Goal: Task Accomplishment & Management: Manage account settings

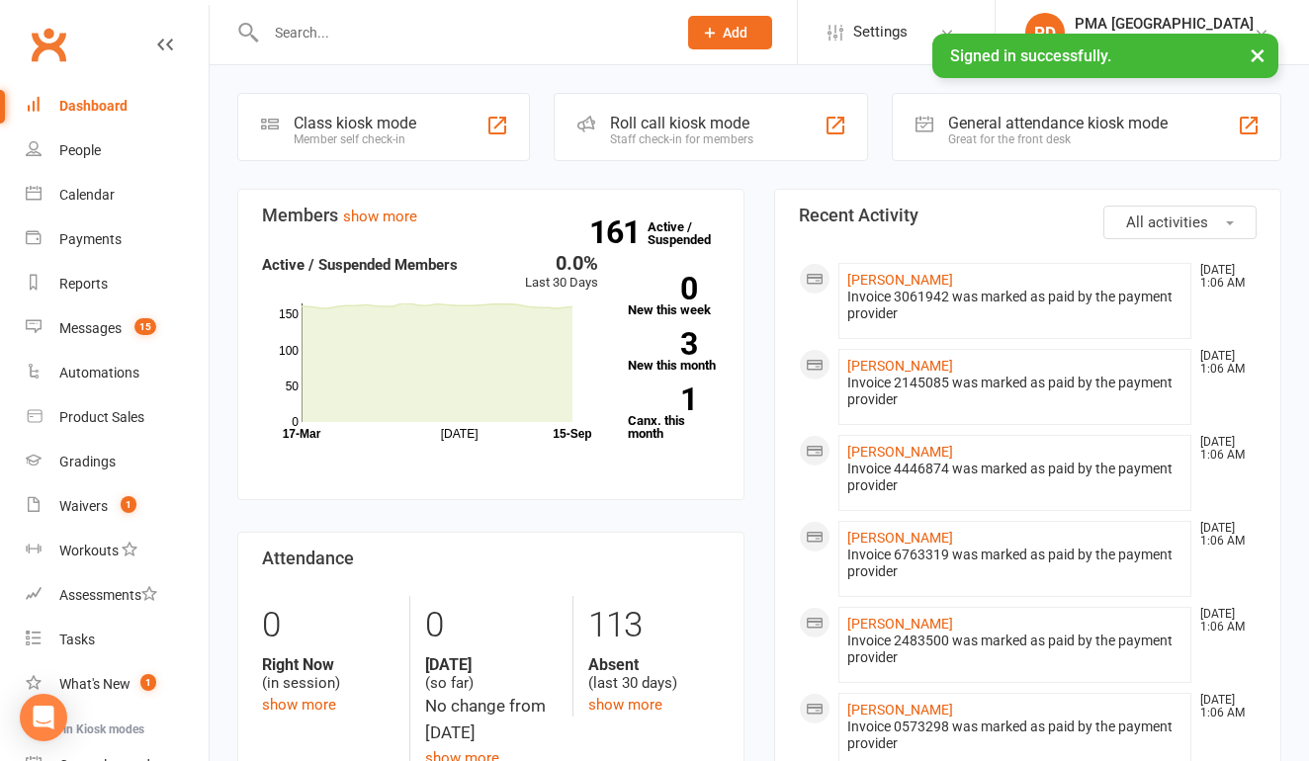
click at [457, 31] on input "text" at bounding box center [461, 33] width 402 height 28
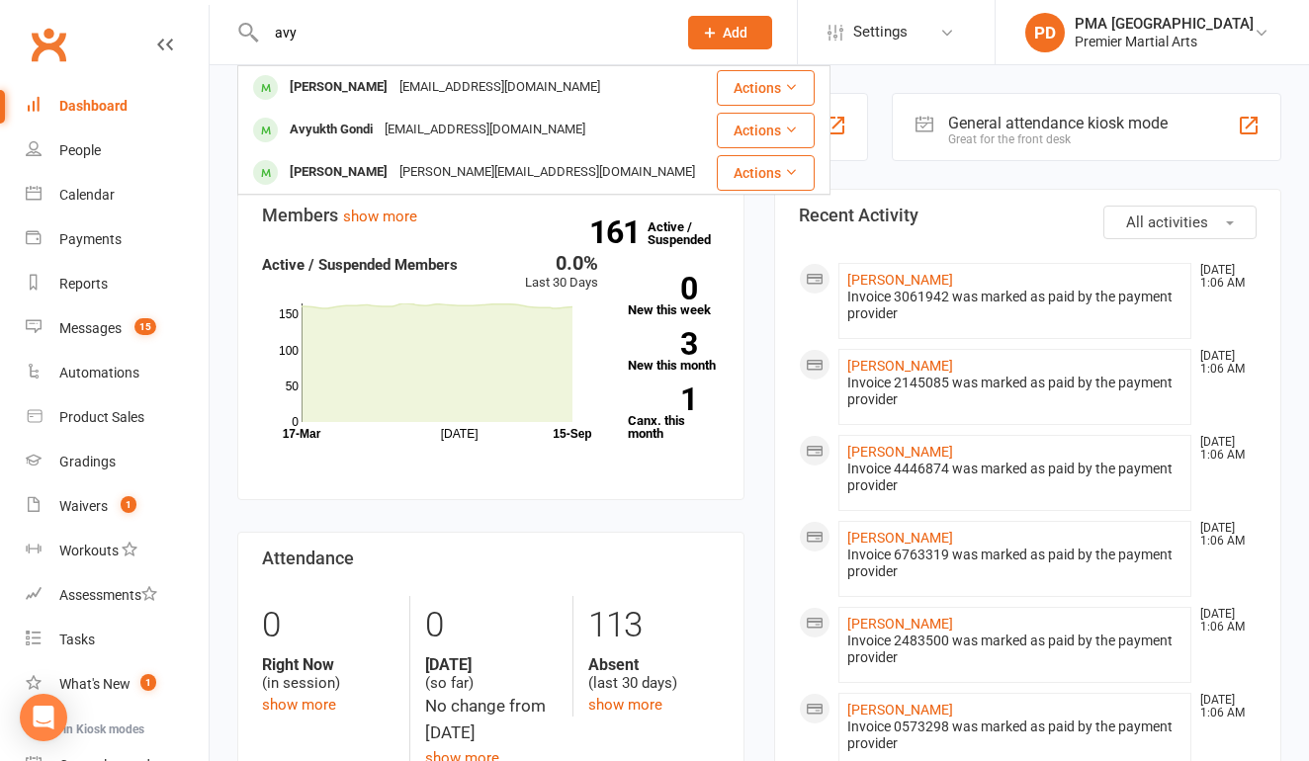
type input "any"
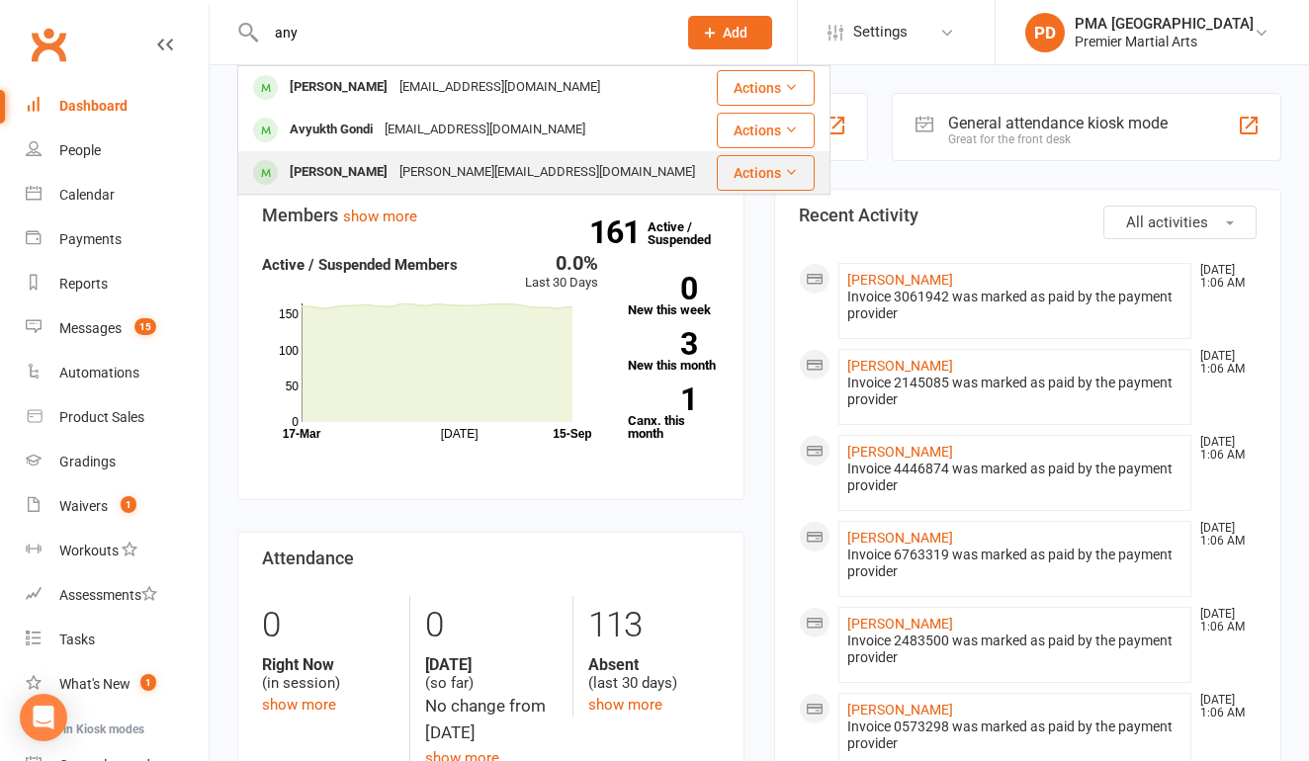
drag, startPoint x: 457, startPoint y: 31, endPoint x: 424, endPoint y: 175, distance: 148.0
click at [424, 175] on div "[PERSON_NAME][EMAIL_ADDRESS][DOMAIN_NAME]" at bounding box center [546, 172] width 307 height 29
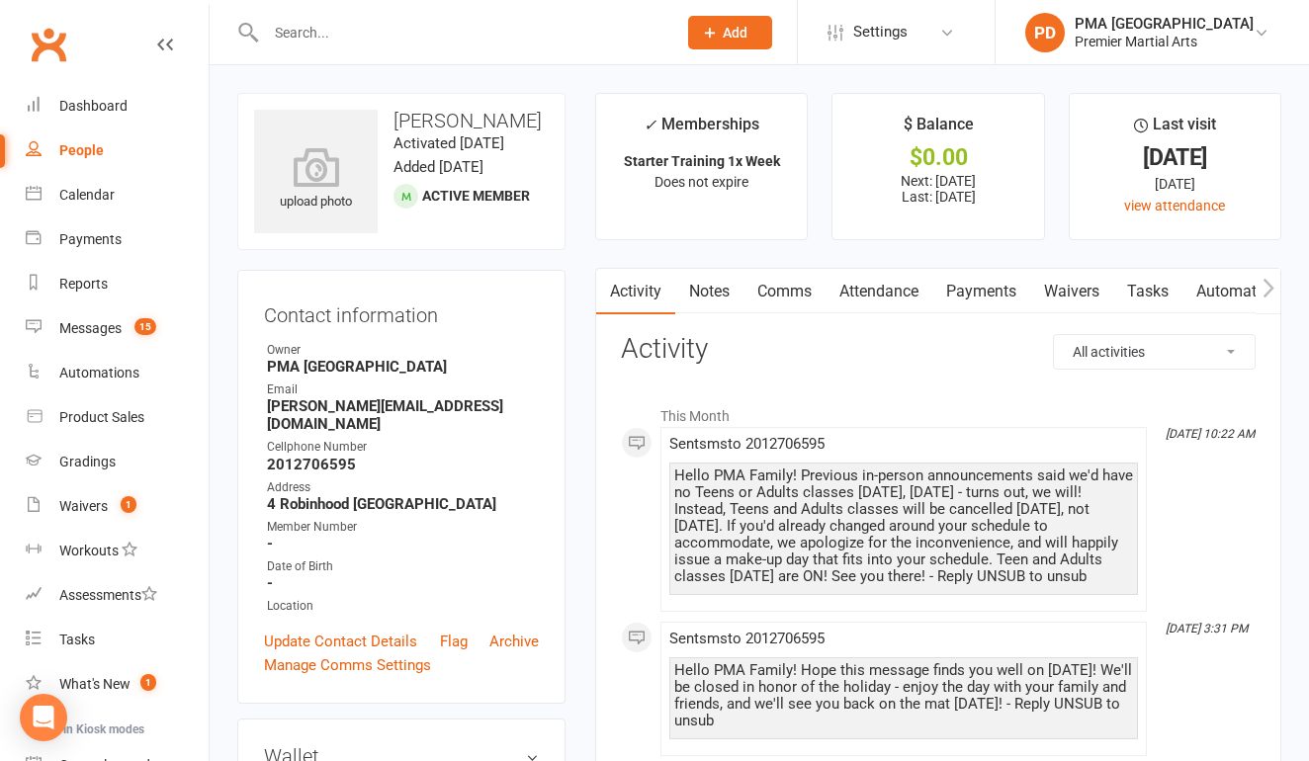
click at [433, 33] on input "text" at bounding box center [461, 33] width 402 height 28
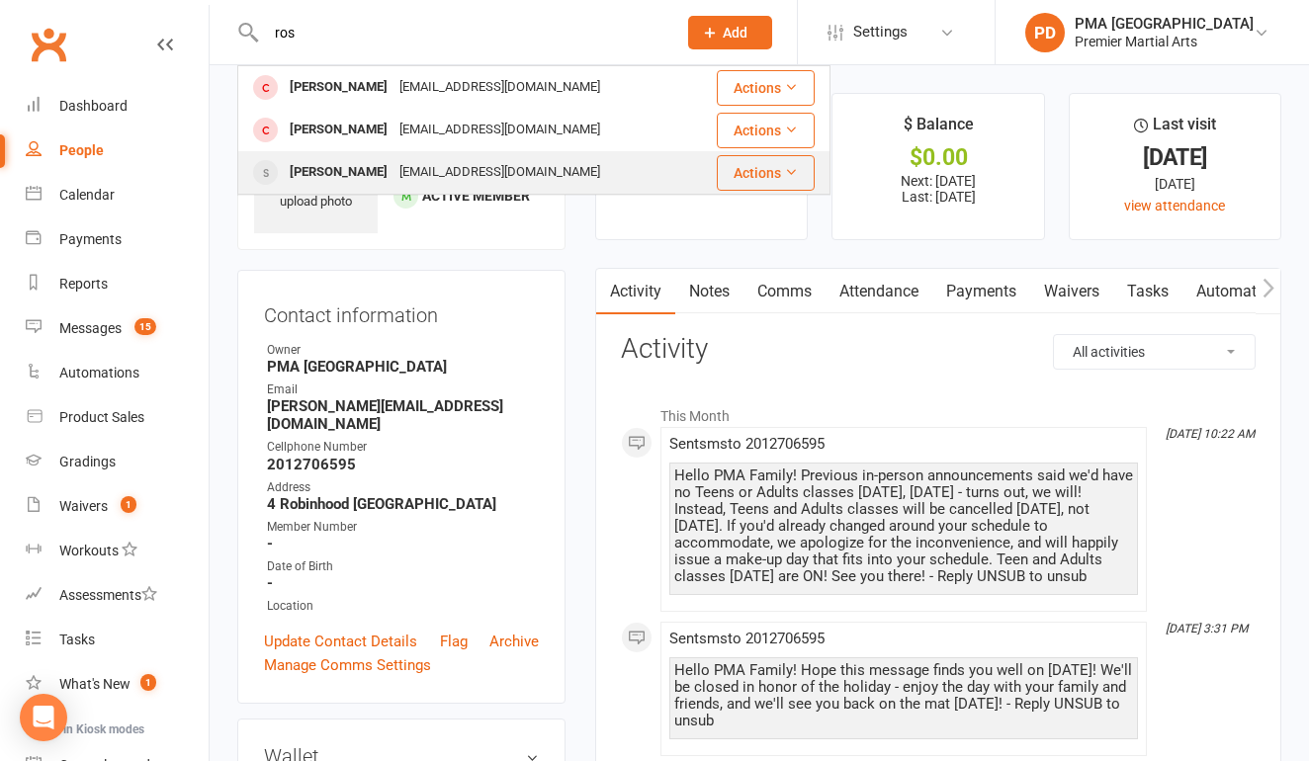
type input "ros"
click at [456, 162] on div "[EMAIL_ADDRESS][DOMAIN_NAME]" at bounding box center [499, 172] width 213 height 29
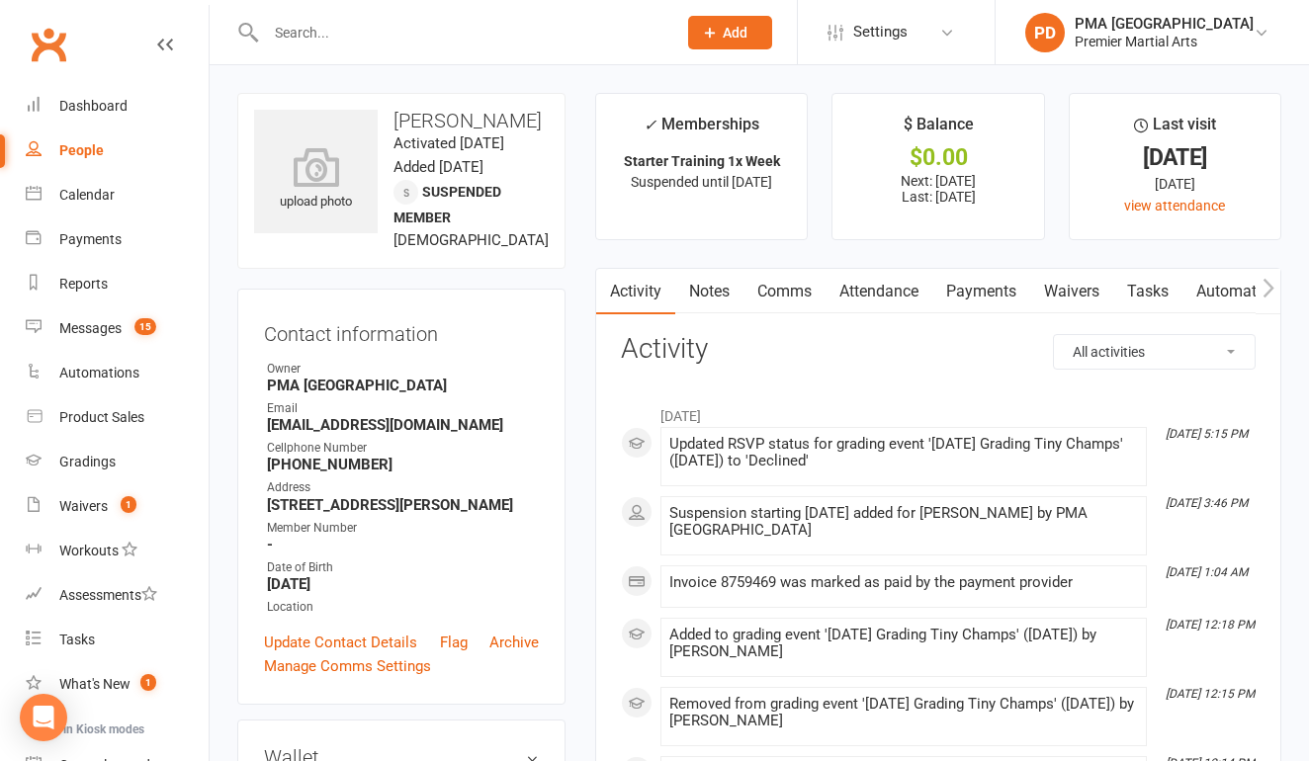
click at [973, 291] on link "Payments" at bounding box center [981, 291] width 98 height 45
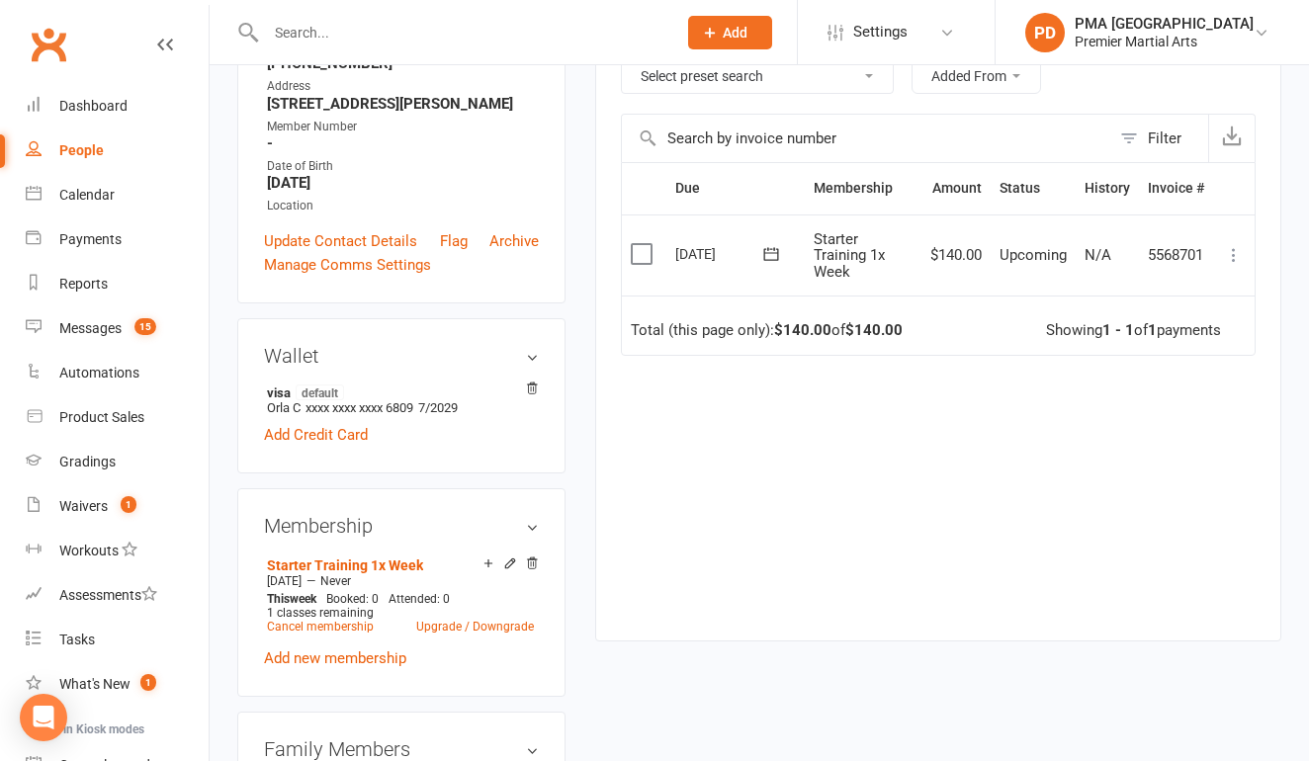
scroll to position [509, 0]
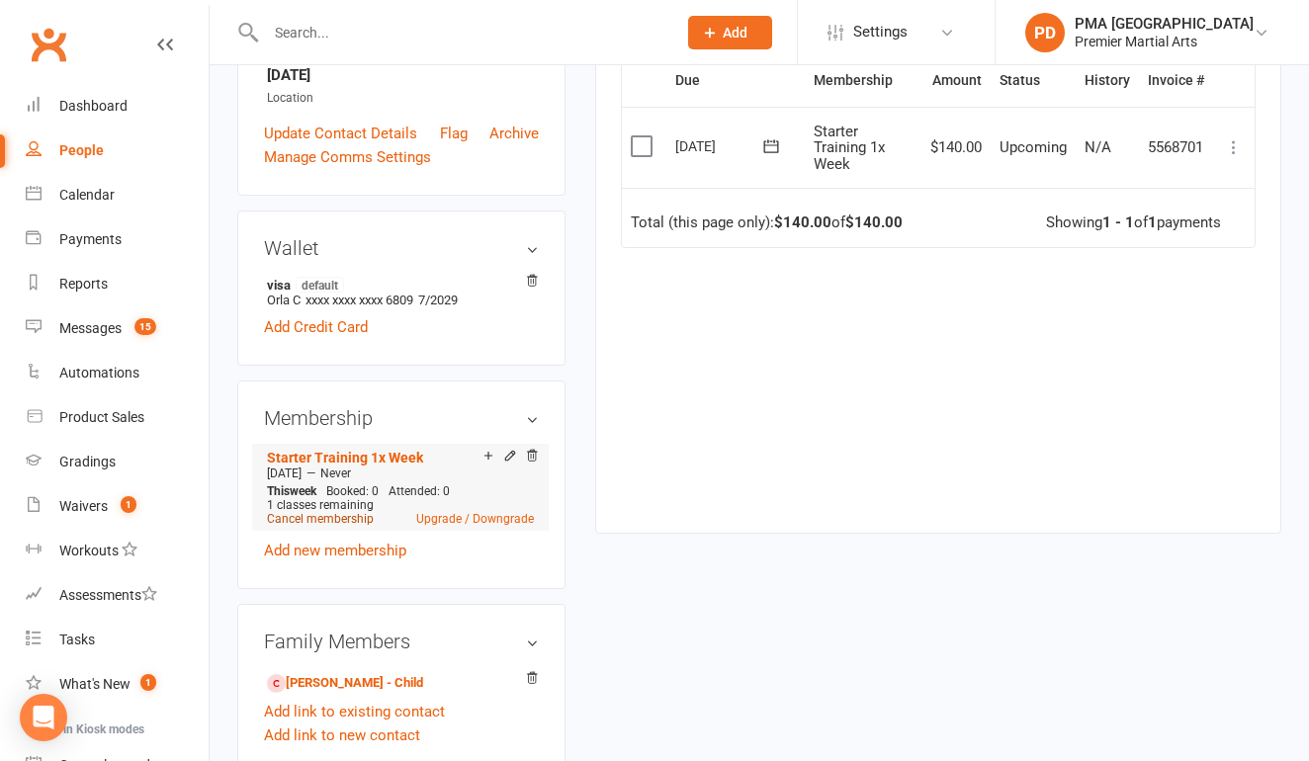
click at [363, 526] on link "Cancel membership" at bounding box center [320, 519] width 107 height 14
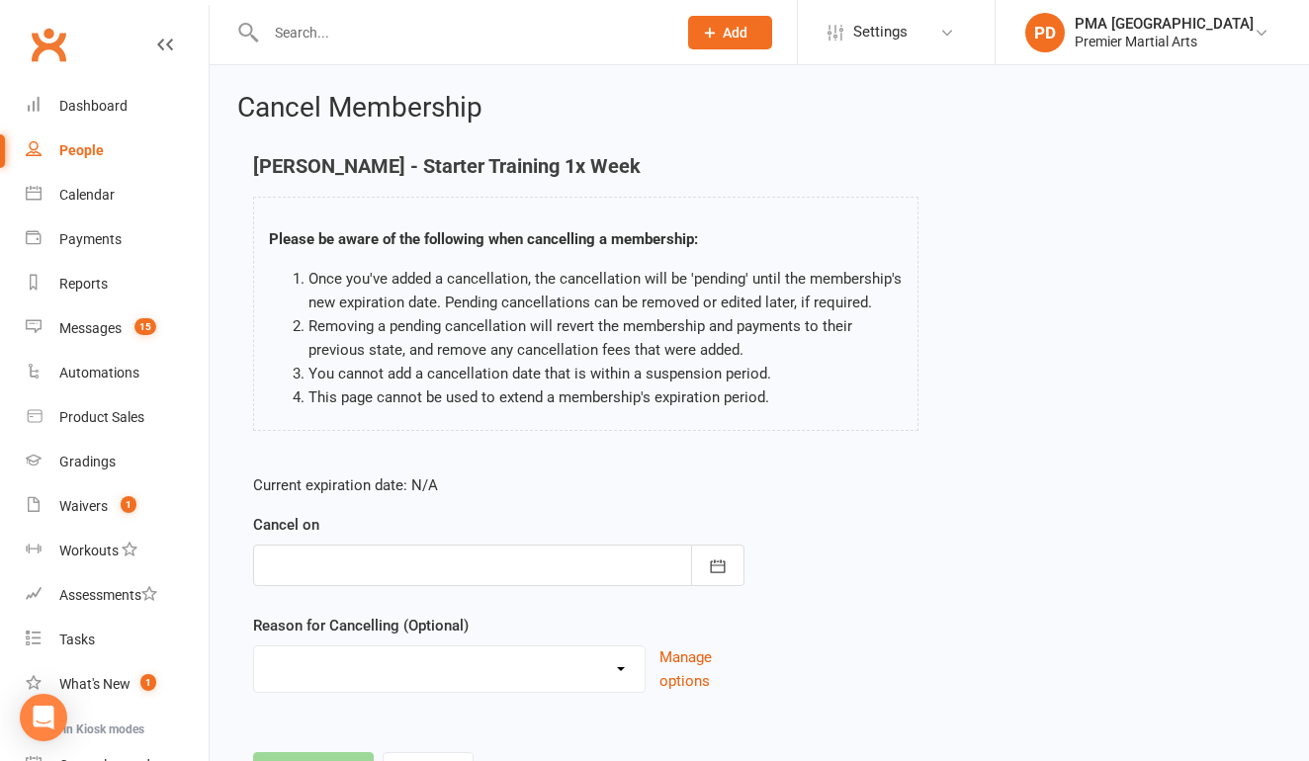
click at [399, 565] on div at bounding box center [498, 566] width 491 height 42
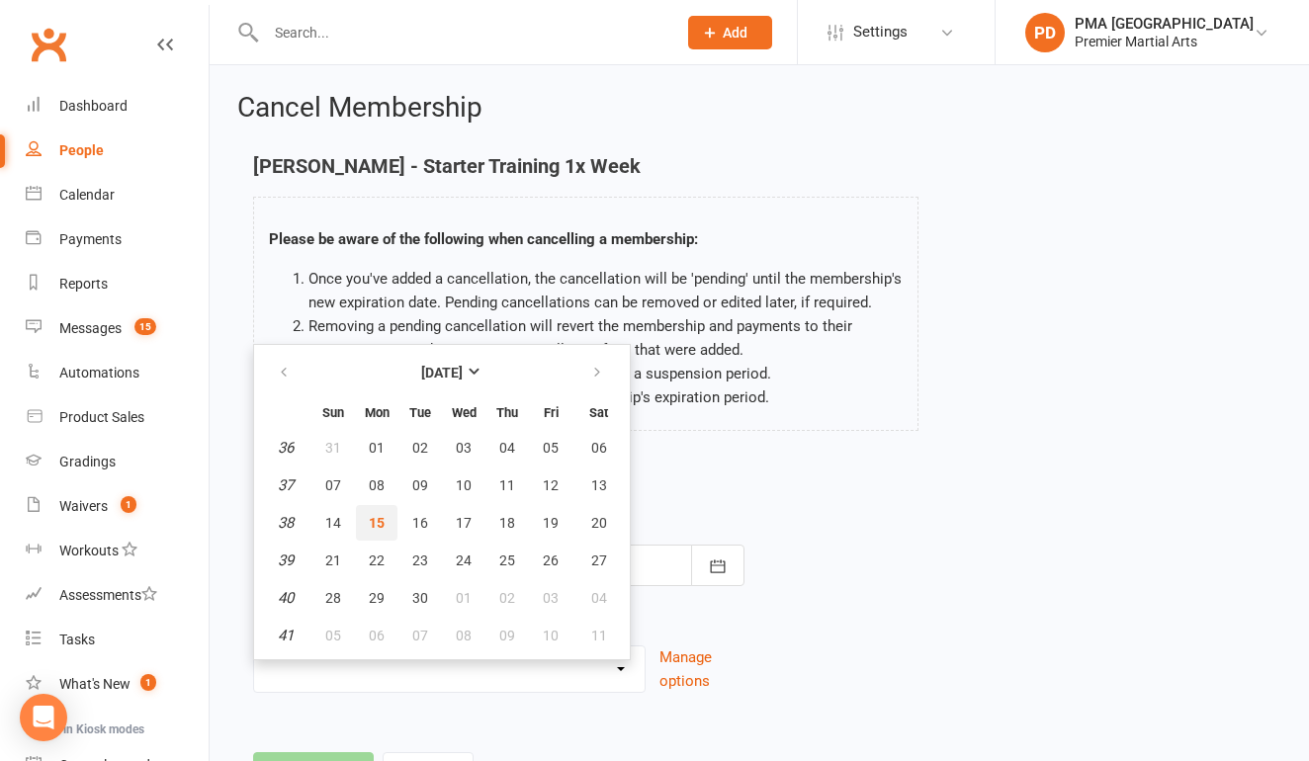
click at [386, 518] on button "15" at bounding box center [377, 523] width 42 height 36
type input "[DATE]"
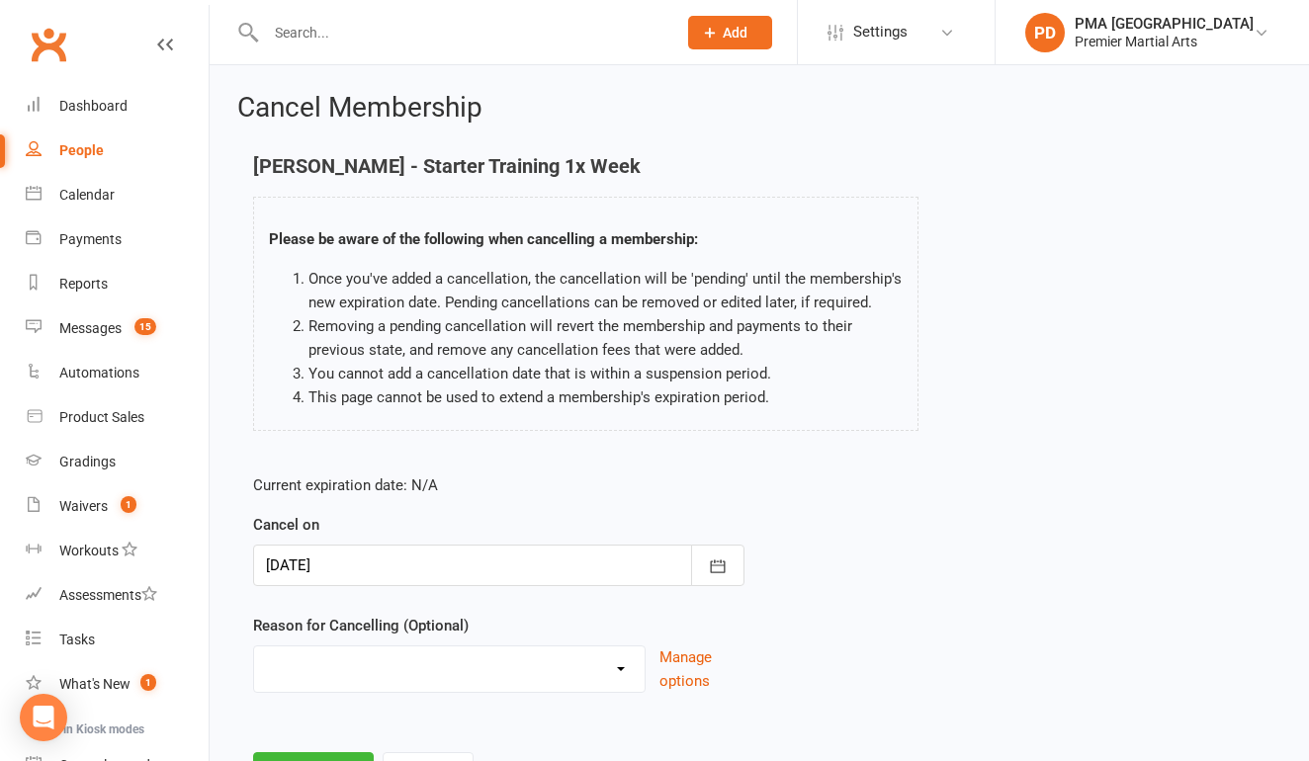
select select "1"
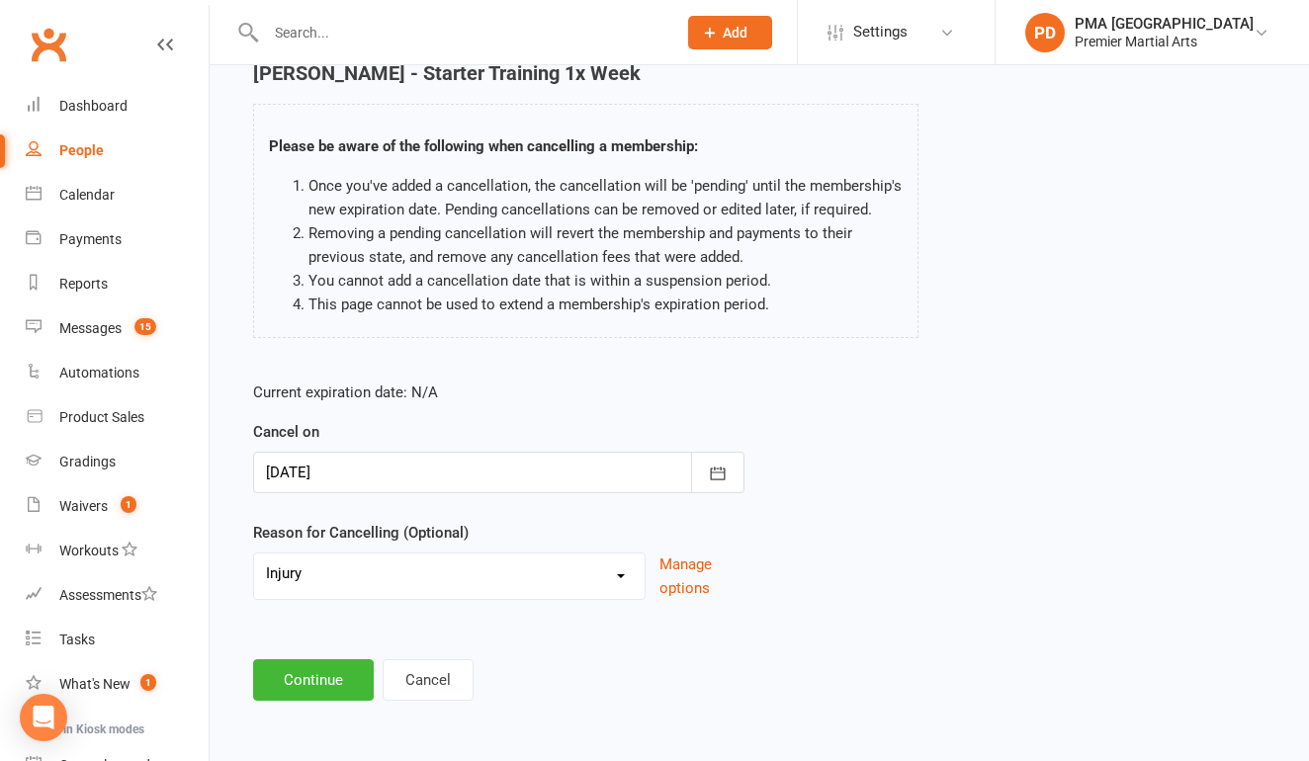
scroll to position [109, 0]
click at [291, 668] on button "Continue" at bounding box center [313, 680] width 121 height 42
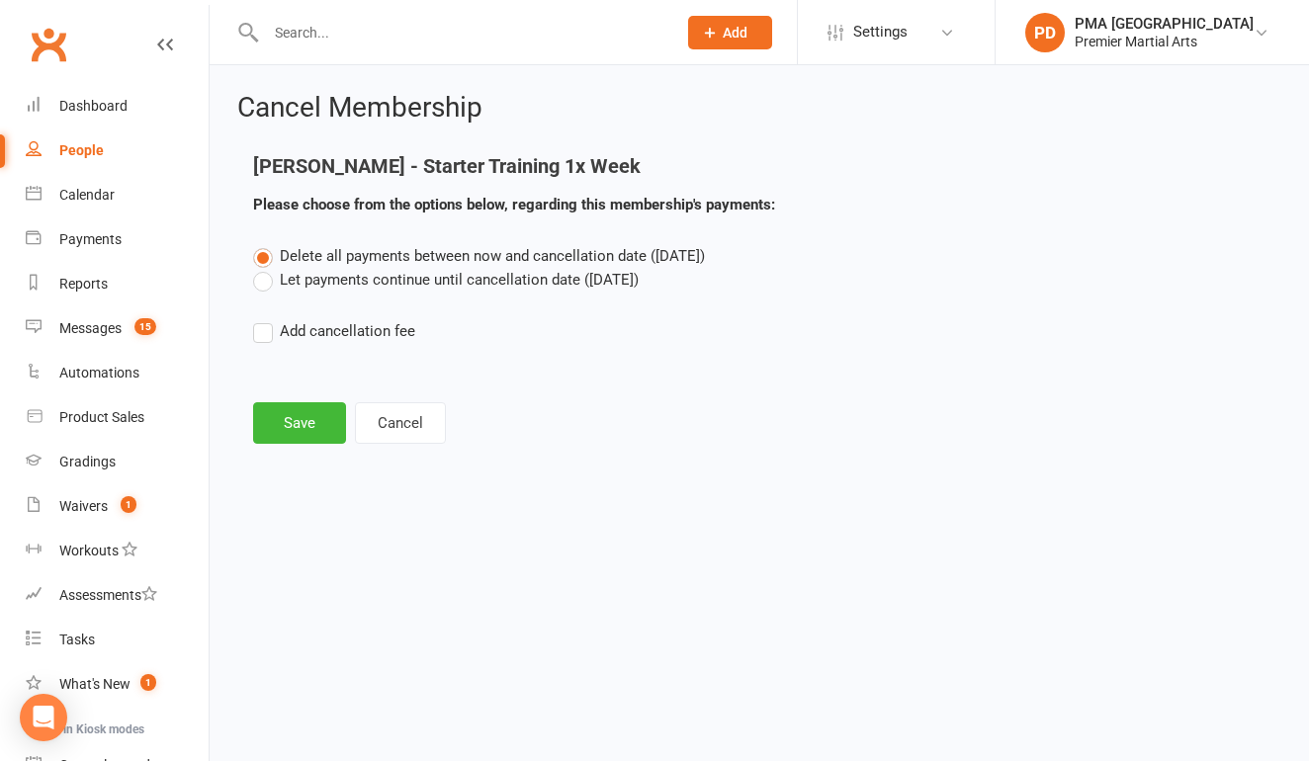
scroll to position [0, 0]
click at [325, 420] on button "Save" at bounding box center [299, 423] width 93 height 42
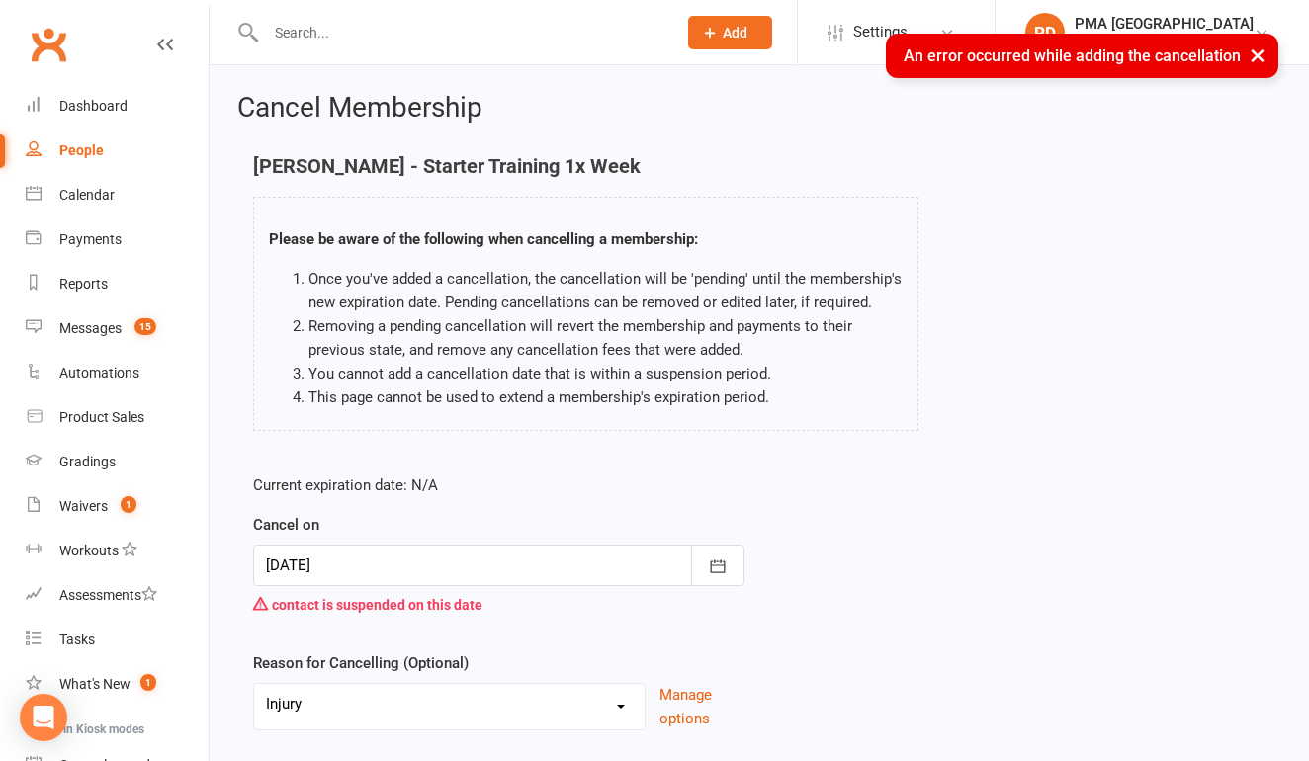
scroll to position [80, 0]
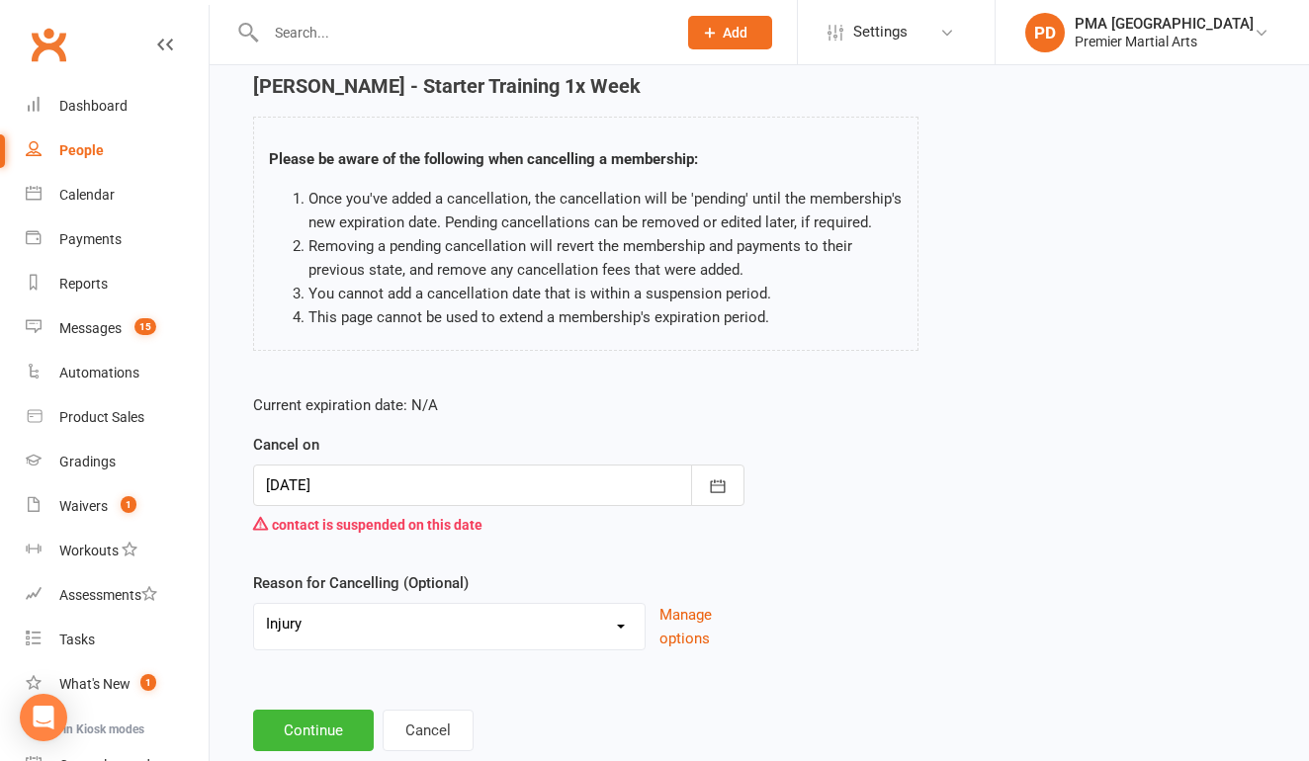
click at [438, 488] on div at bounding box center [498, 486] width 491 height 42
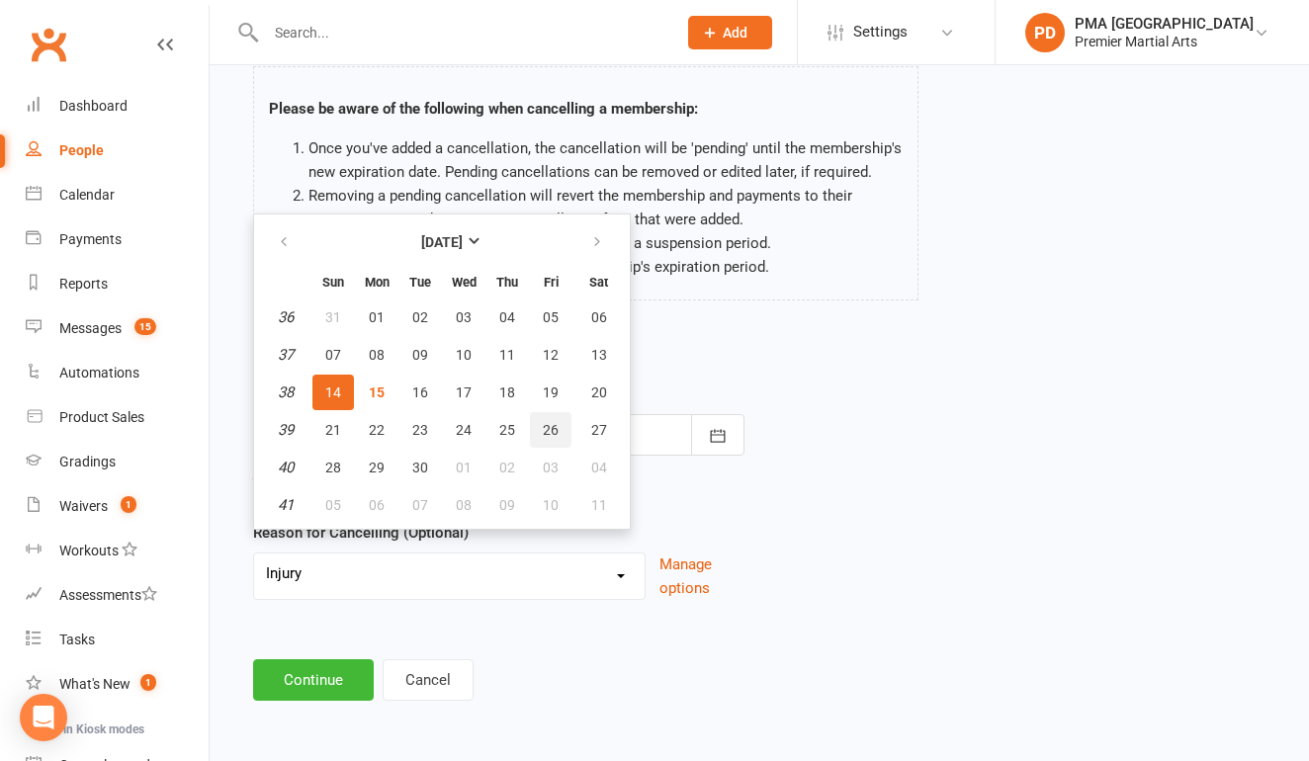
scroll to position [140, 0]
click at [607, 238] on button "button" at bounding box center [598, 242] width 43 height 36
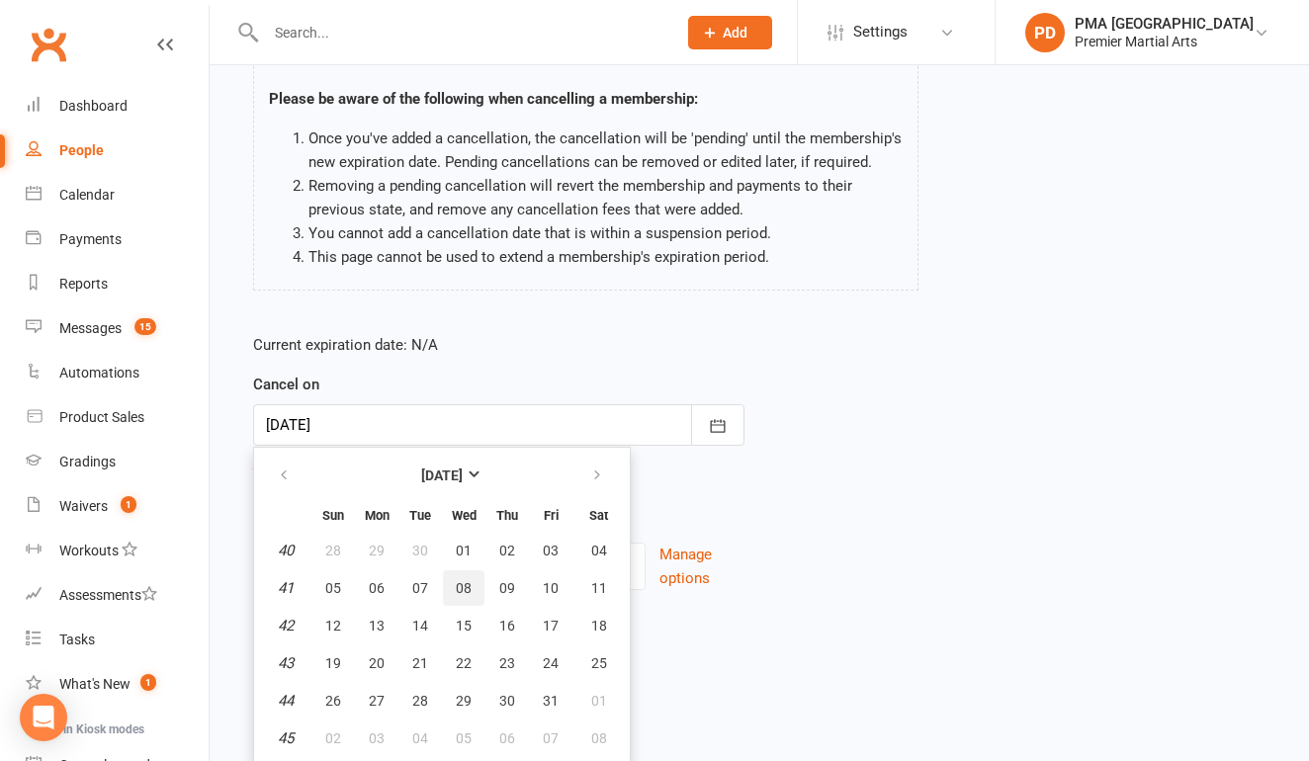
click at [473, 588] on button "08" at bounding box center [464, 588] width 42 height 36
type input "[DATE]"
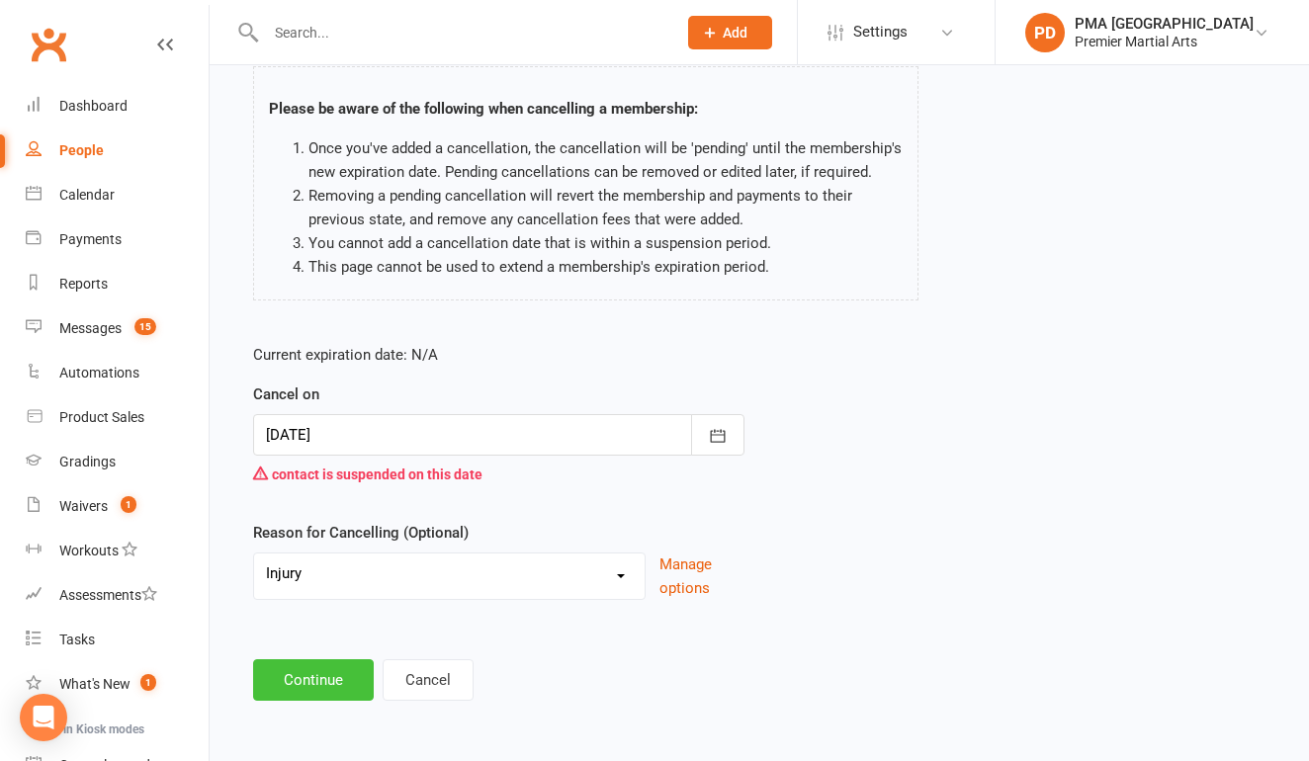
click at [316, 682] on button "Continue" at bounding box center [313, 680] width 121 height 42
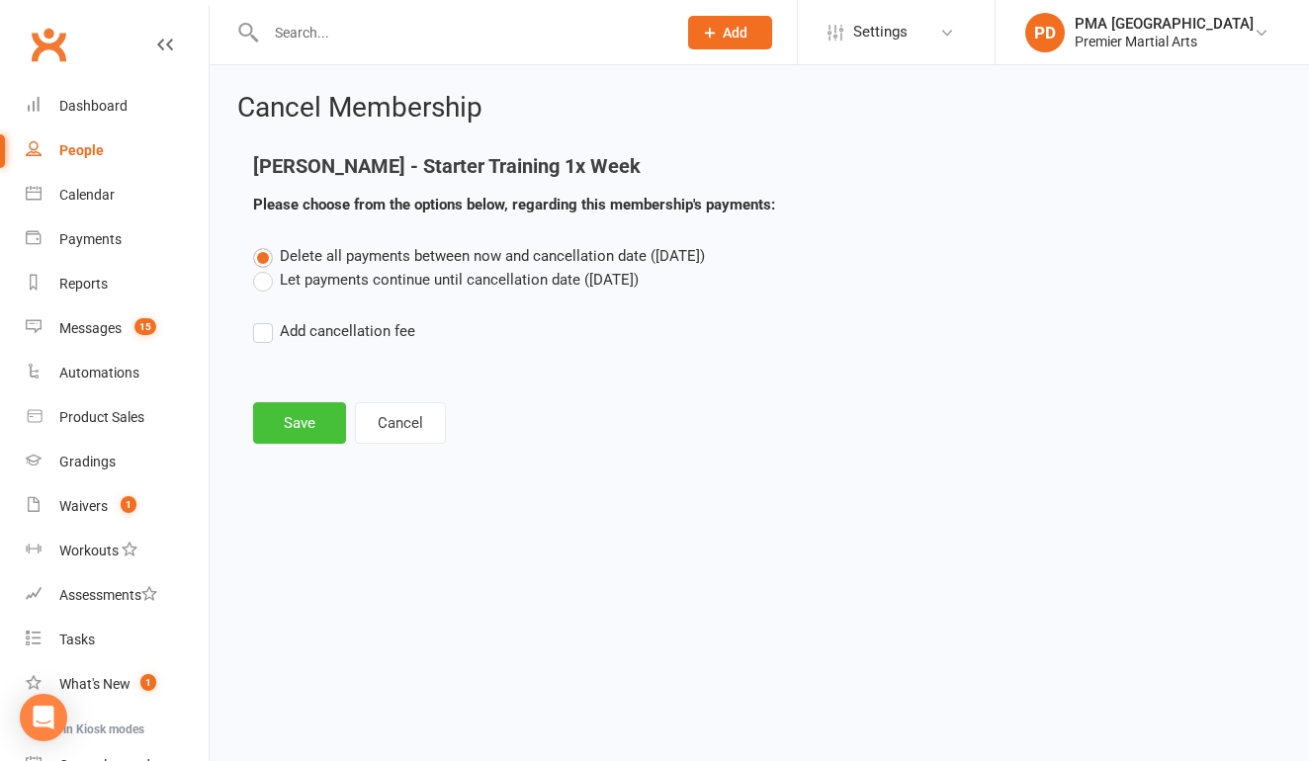
click at [300, 427] on button "Save" at bounding box center [299, 423] width 93 height 42
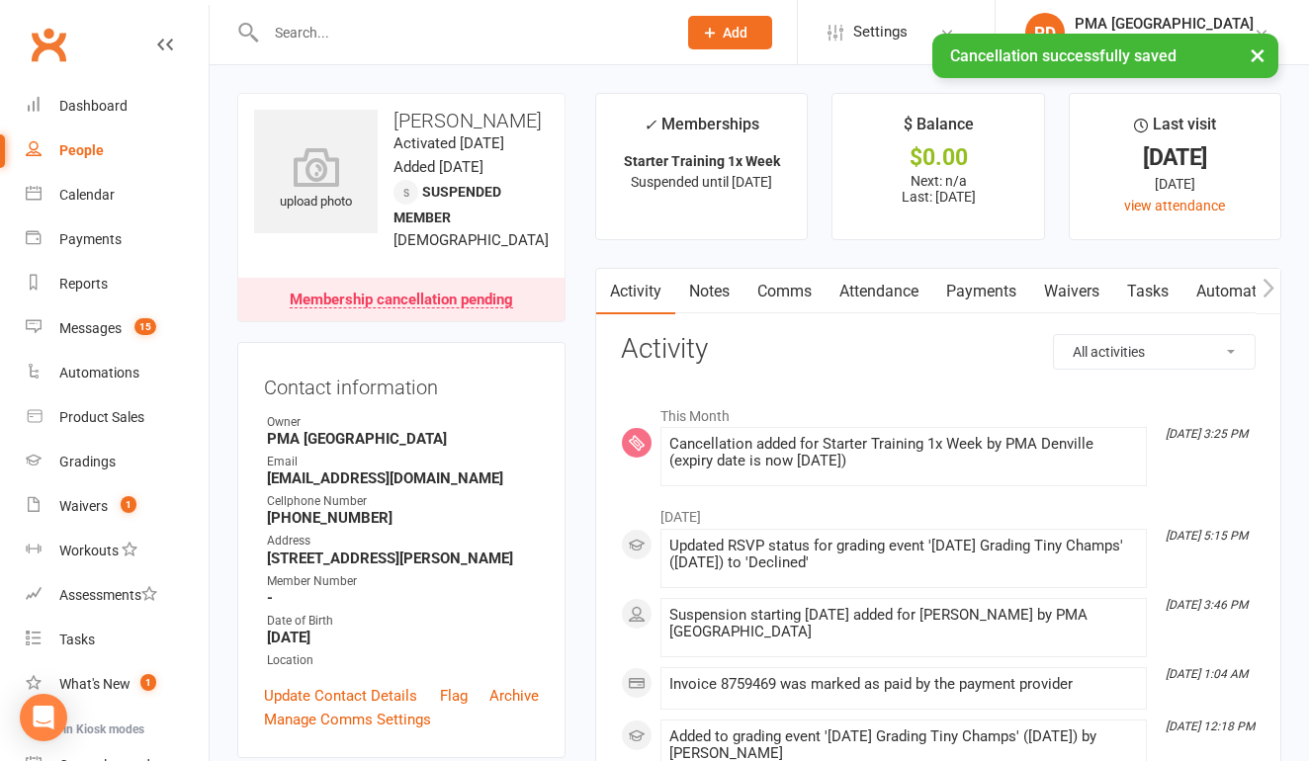
click at [970, 296] on link "Payments" at bounding box center [981, 291] width 98 height 45
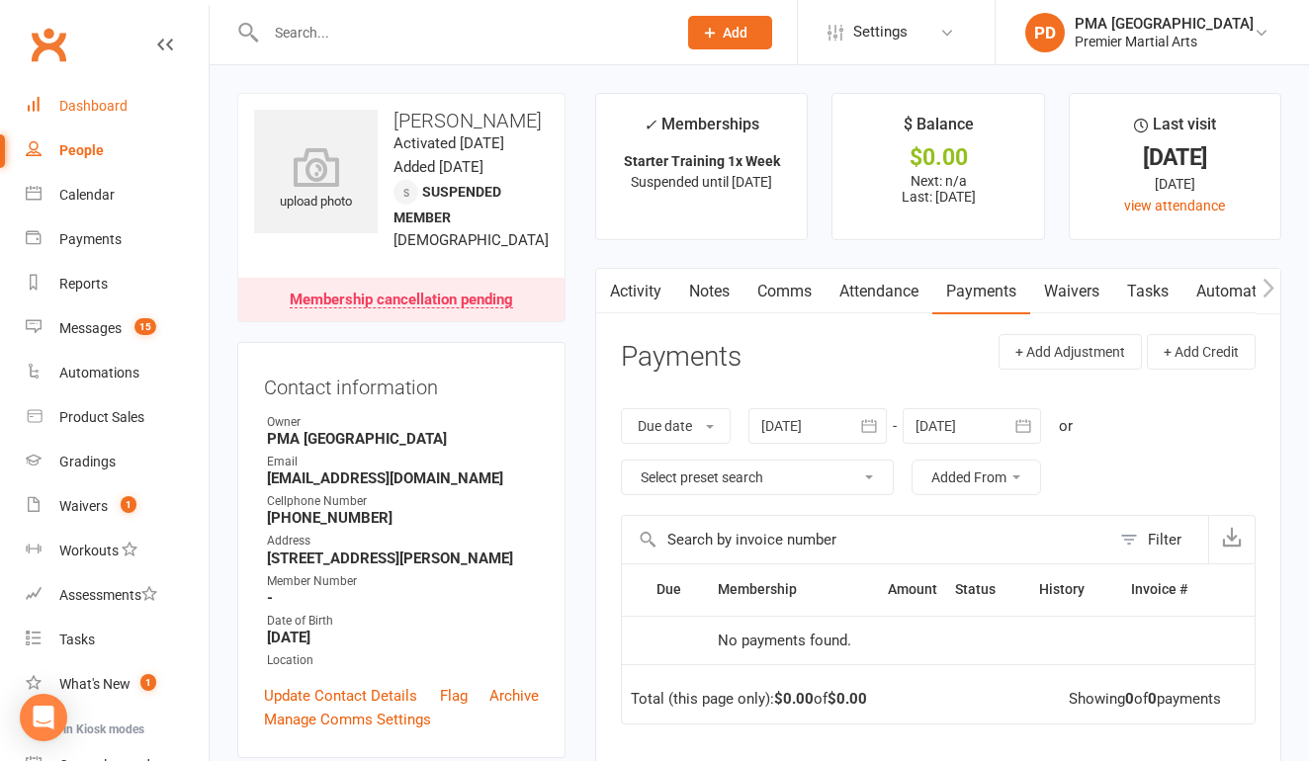
click at [57, 112] on link "Dashboard" at bounding box center [117, 106] width 183 height 44
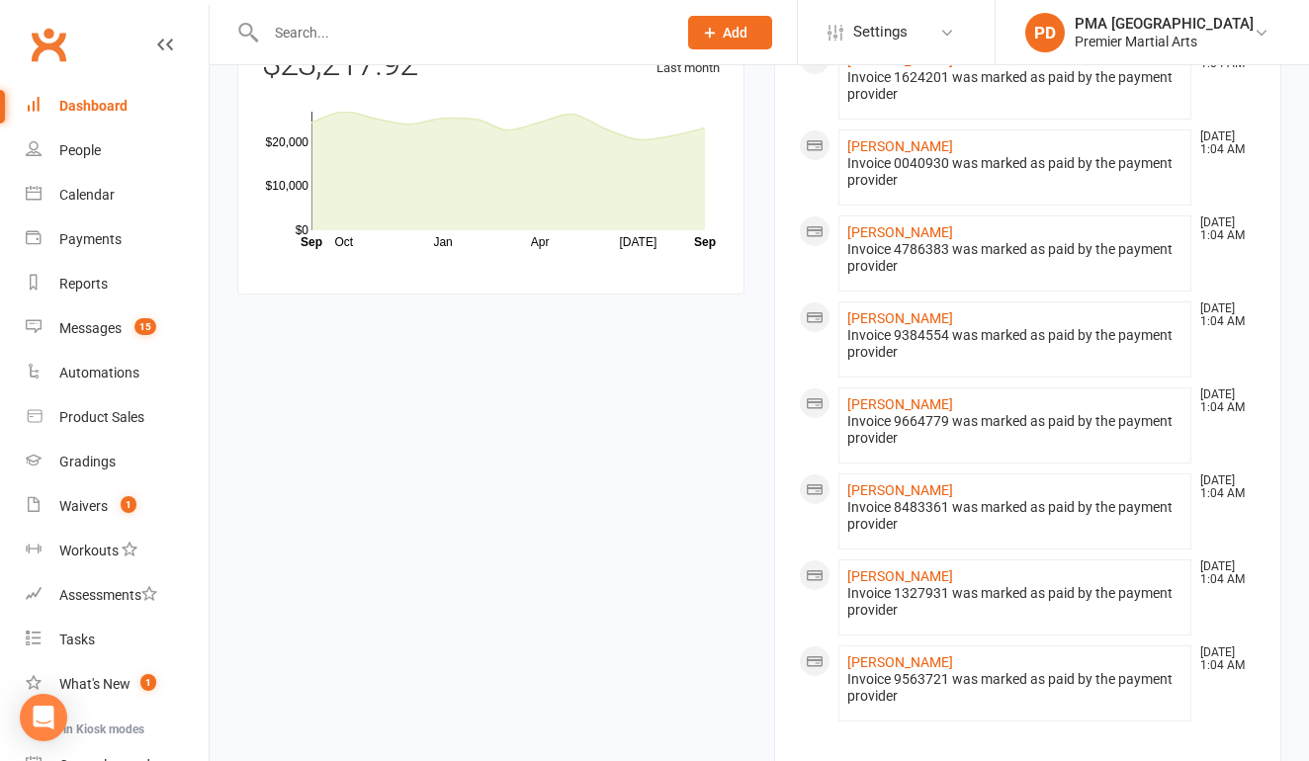
scroll to position [1249, 0]
click at [86, 226] on link "Payments" at bounding box center [117, 239] width 183 height 44
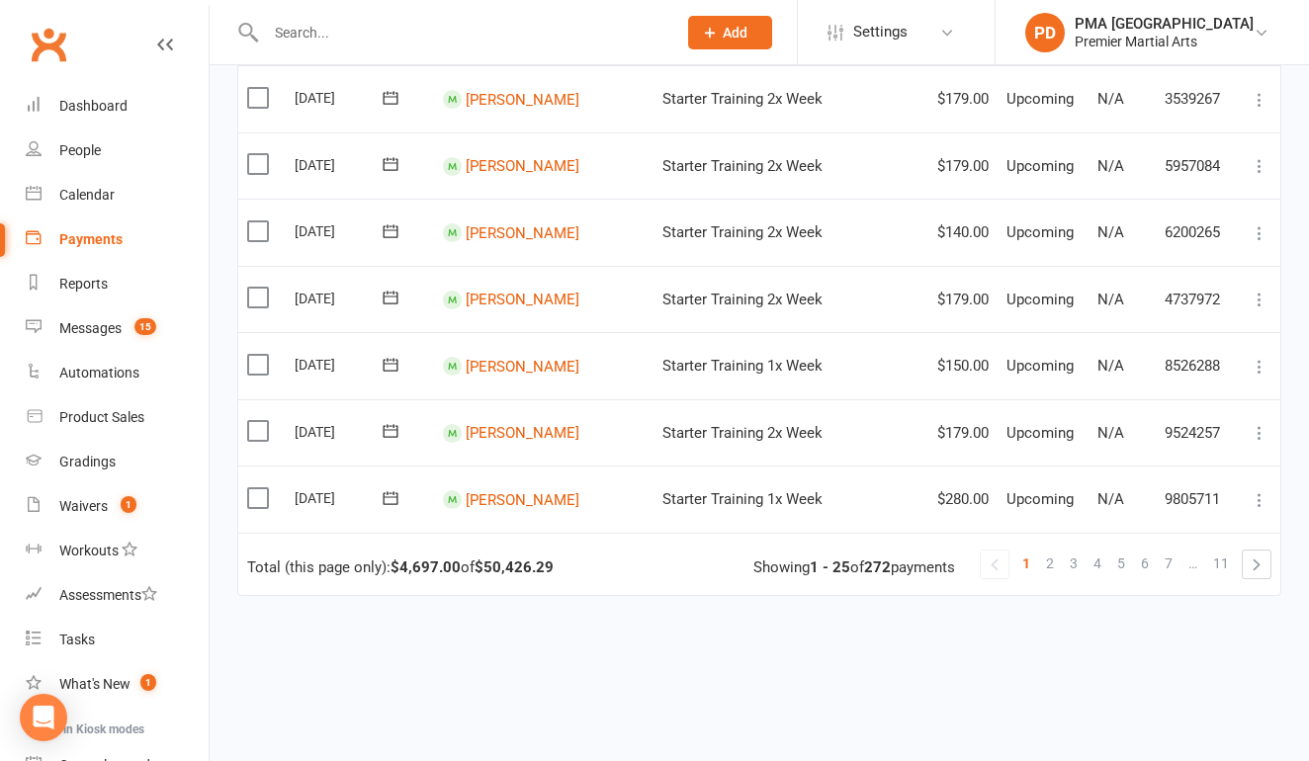
scroll to position [1452, 0]
click at [1124, 551] on span "5" at bounding box center [1121, 565] width 8 height 28
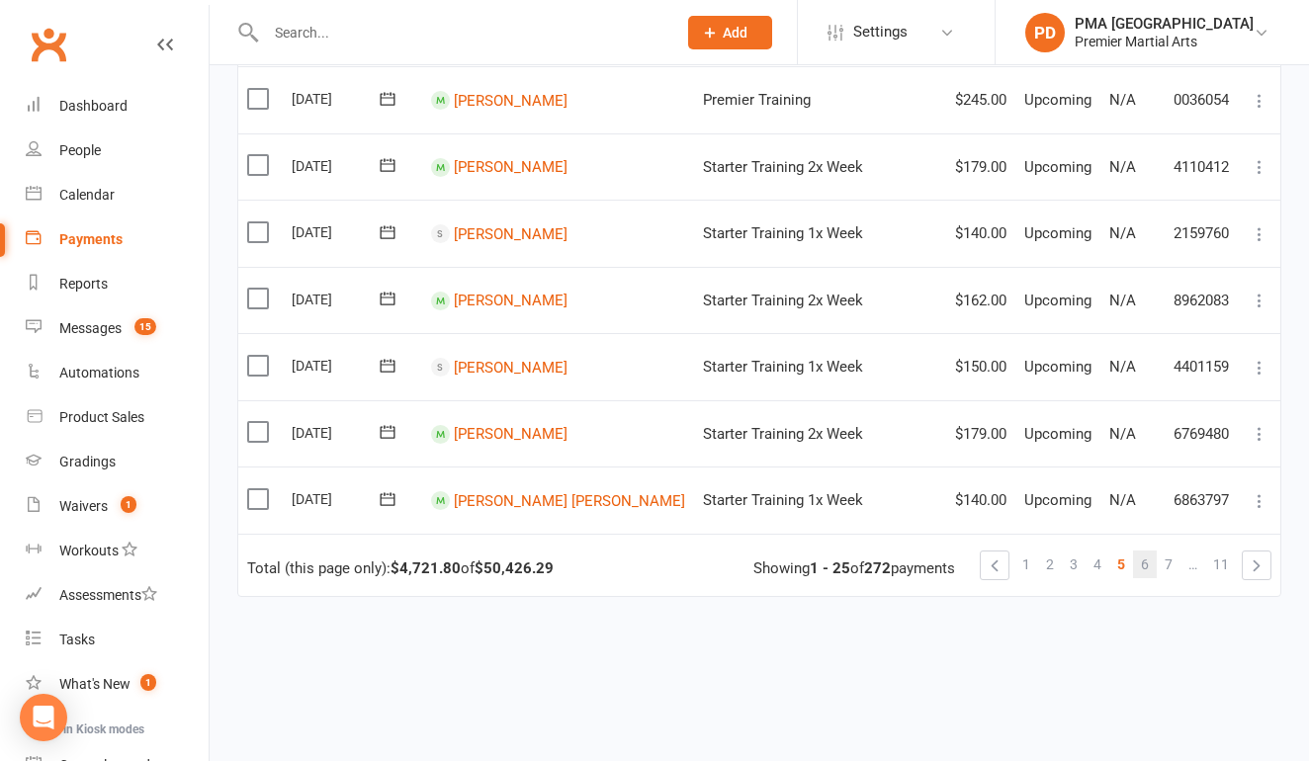
click at [1145, 551] on span "6" at bounding box center [1145, 565] width 8 height 28
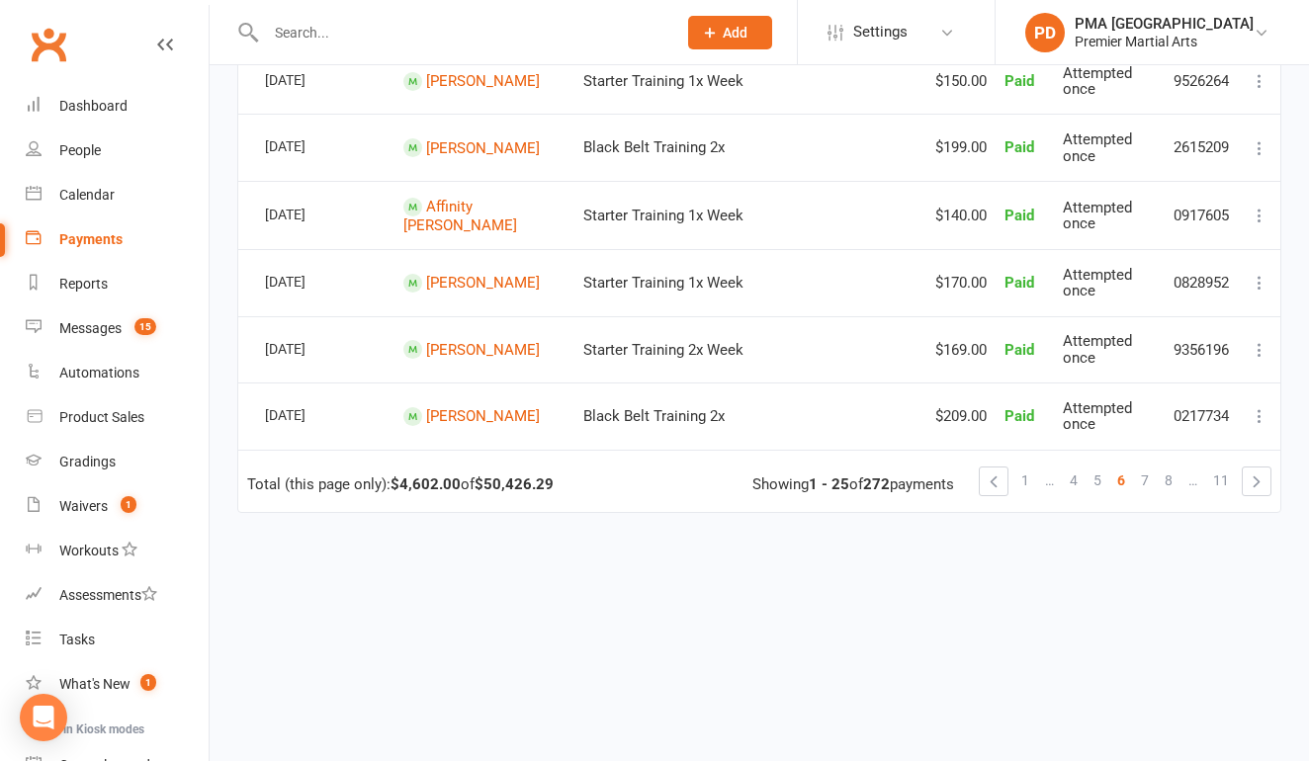
scroll to position [1550, 0]
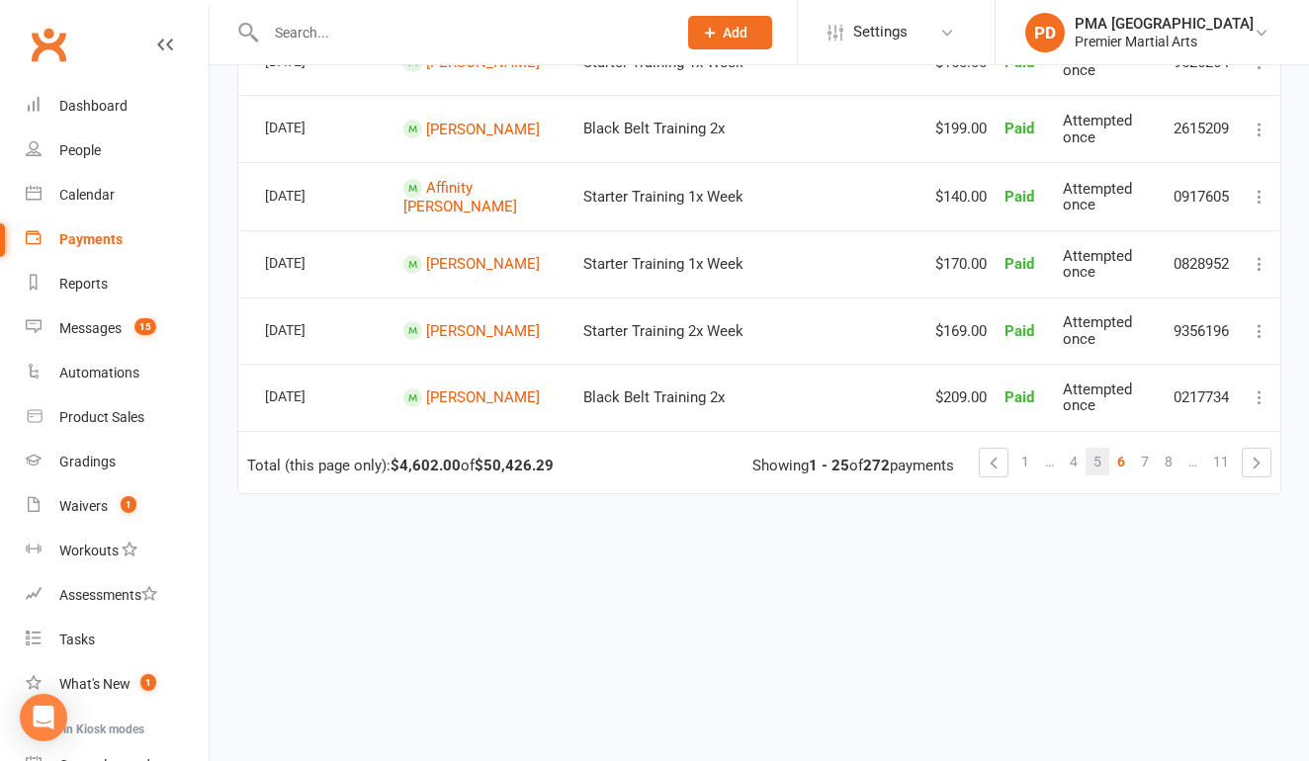
click at [1102, 448] on link "5" at bounding box center [1097, 462] width 24 height 28
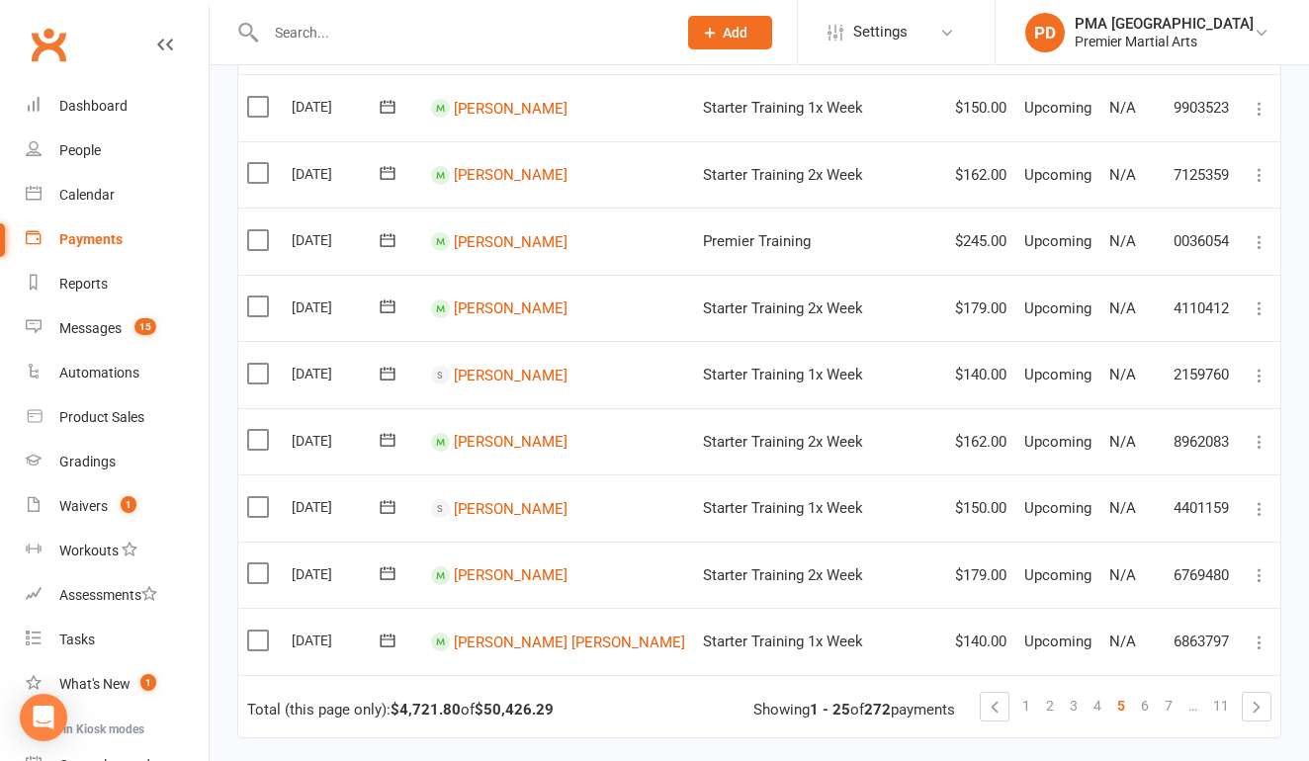
scroll to position [1309, 0]
click at [516, 501] on link "[PERSON_NAME]" at bounding box center [511, 510] width 114 height 18
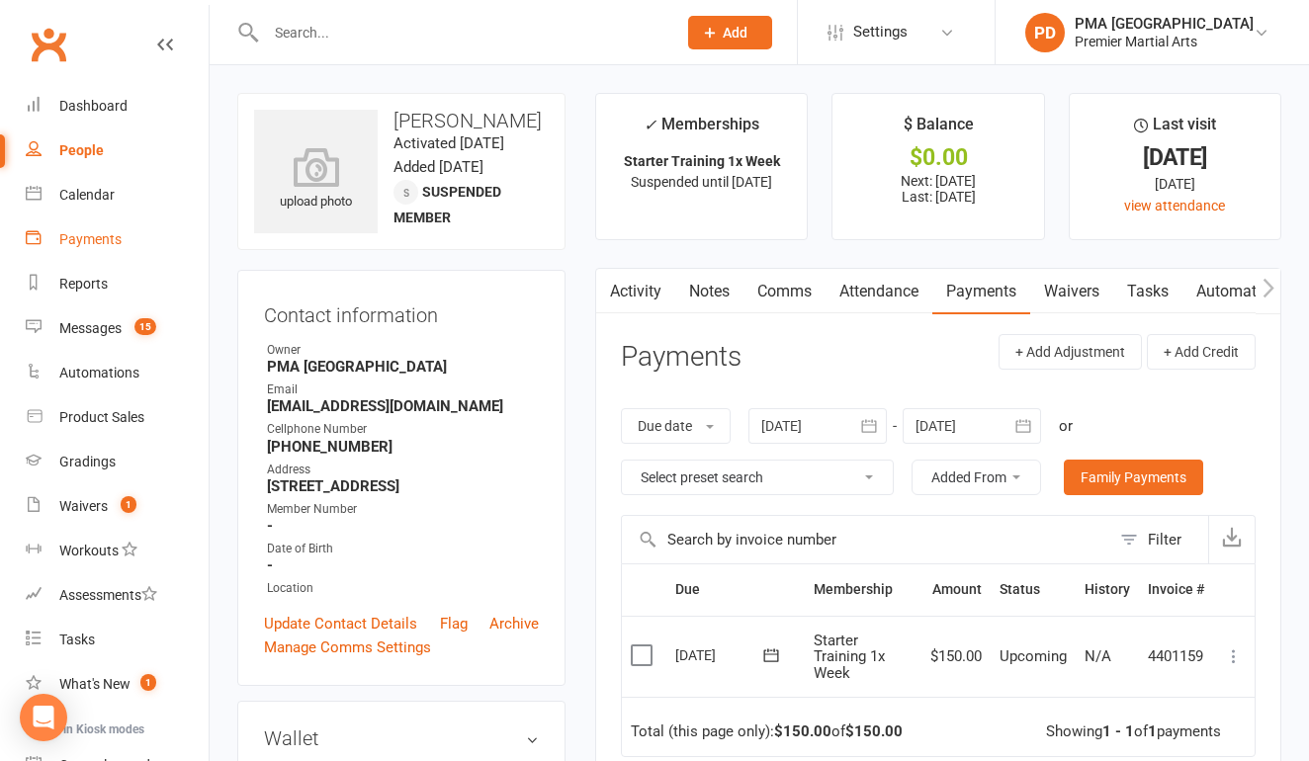
click at [87, 239] on div "Payments" at bounding box center [90, 239] width 62 height 16
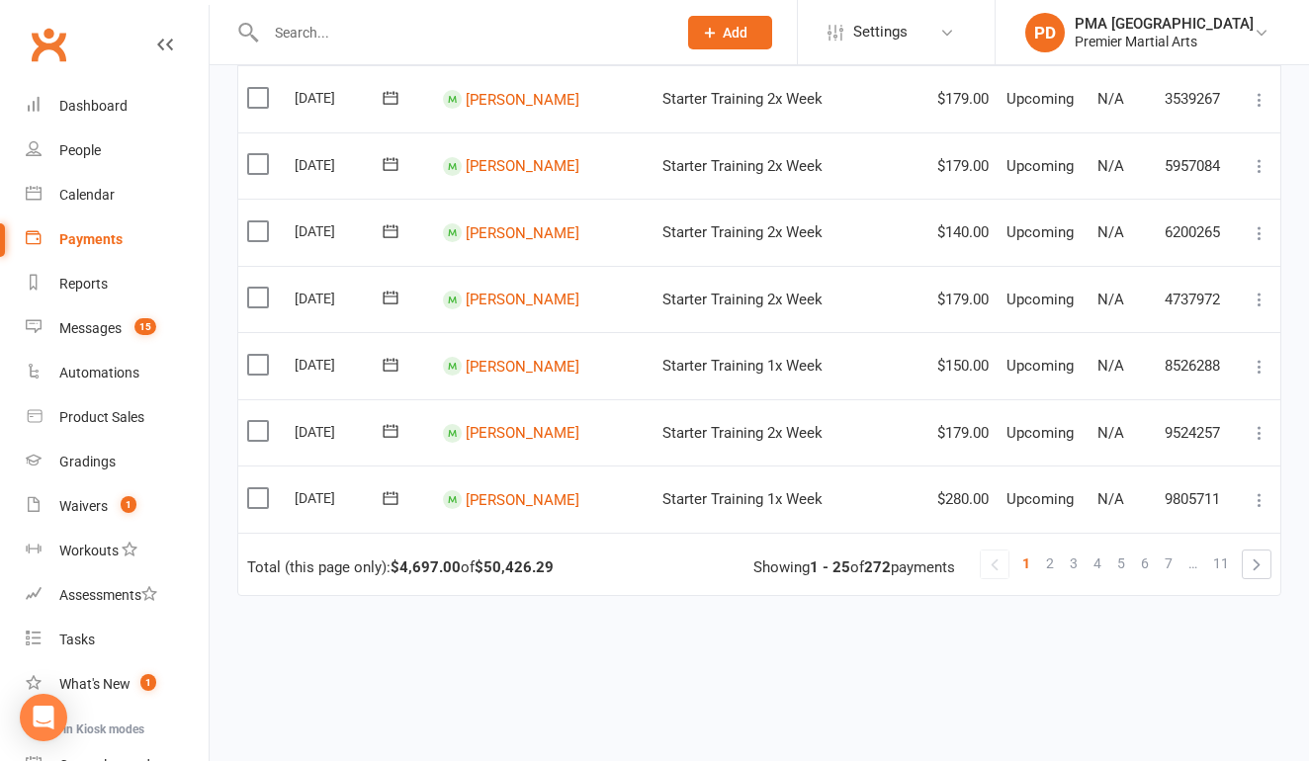
scroll to position [1452, 0]
